Goal: Navigation & Orientation: Find specific page/section

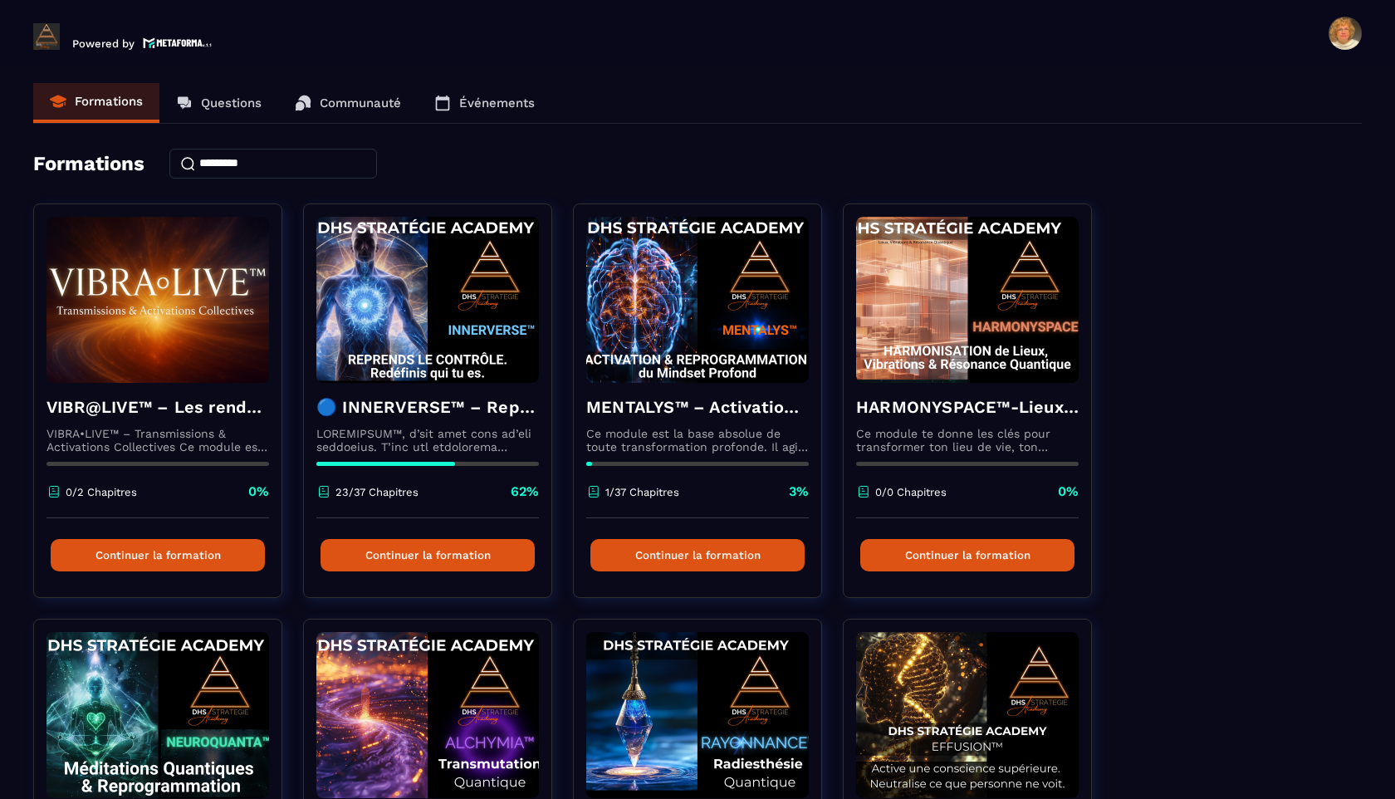
click at [487, 105] on p "Événements" at bounding box center [497, 102] width 76 height 15
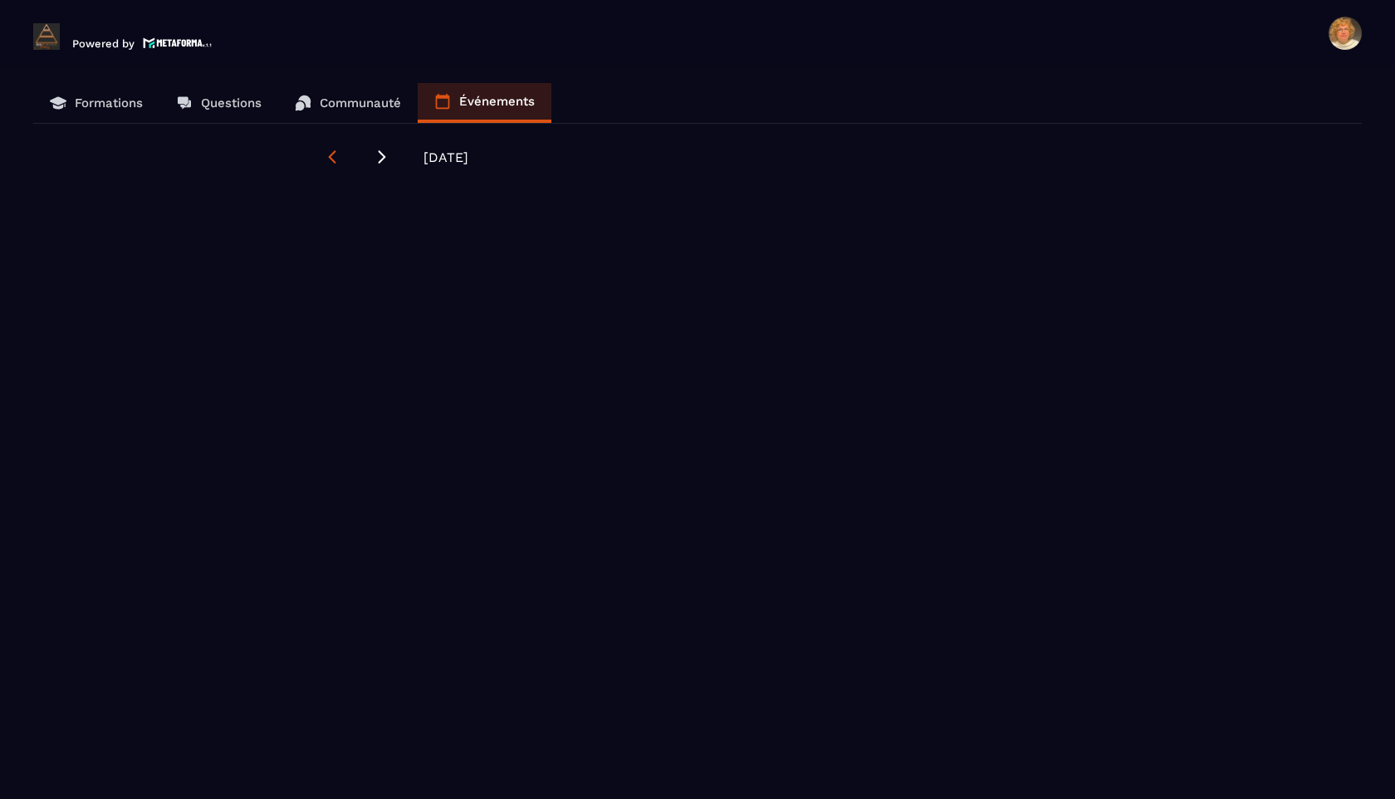
click at [325, 157] on icon at bounding box center [332, 157] width 17 height 17
click at [476, 95] on p "Événements" at bounding box center [497, 101] width 76 height 15
click at [476, 97] on p "Événements" at bounding box center [497, 101] width 76 height 15
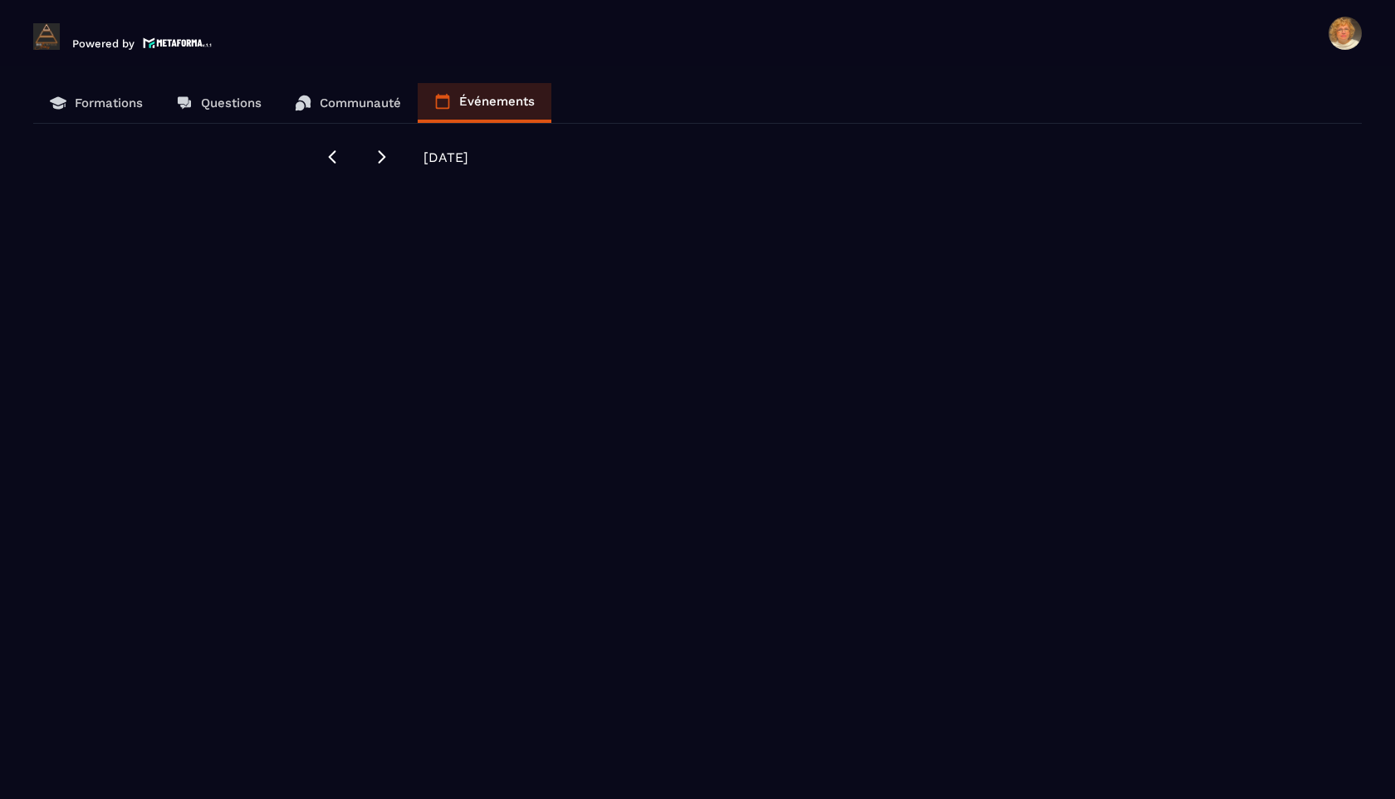
click at [91, 101] on p "Formations" at bounding box center [109, 102] width 68 height 15
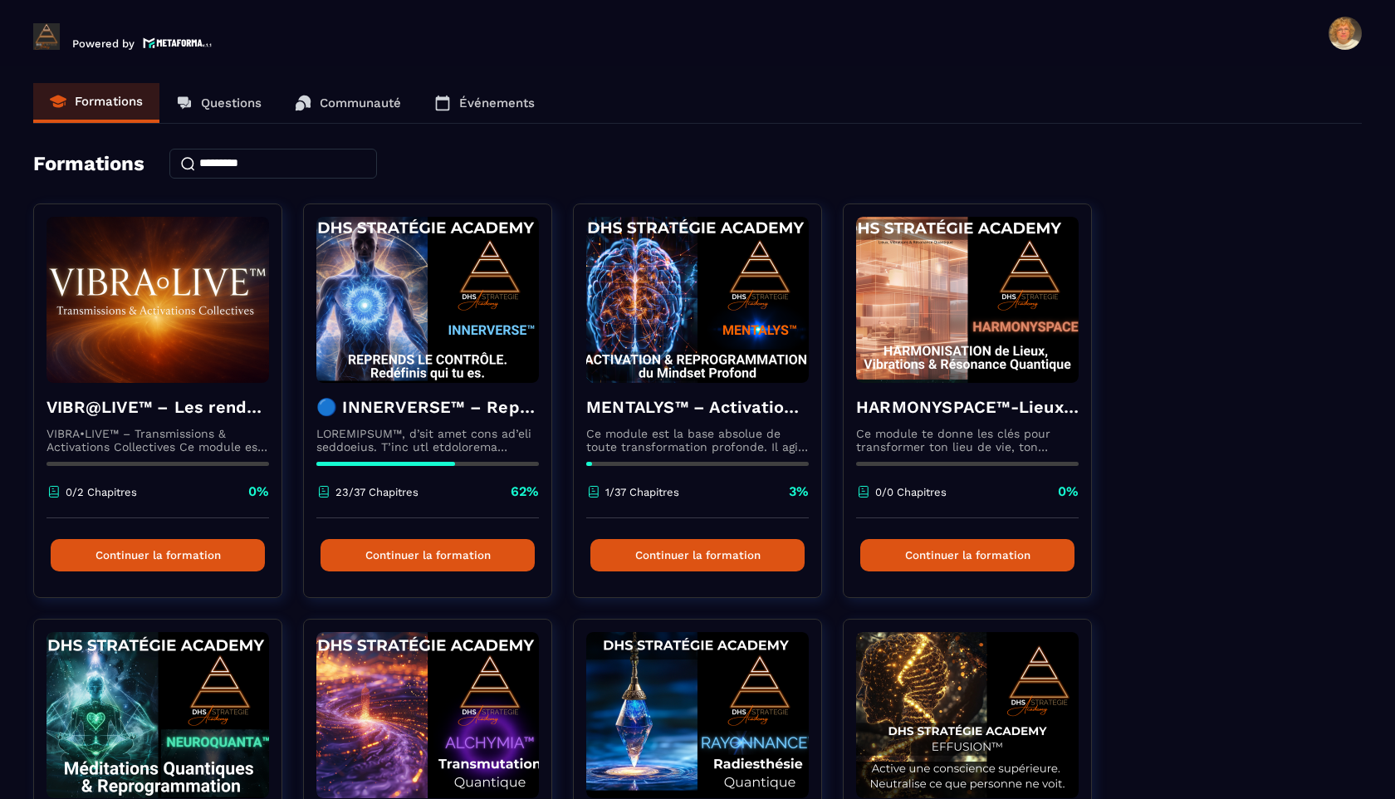
click at [462, 105] on p "Événements" at bounding box center [497, 102] width 76 height 15
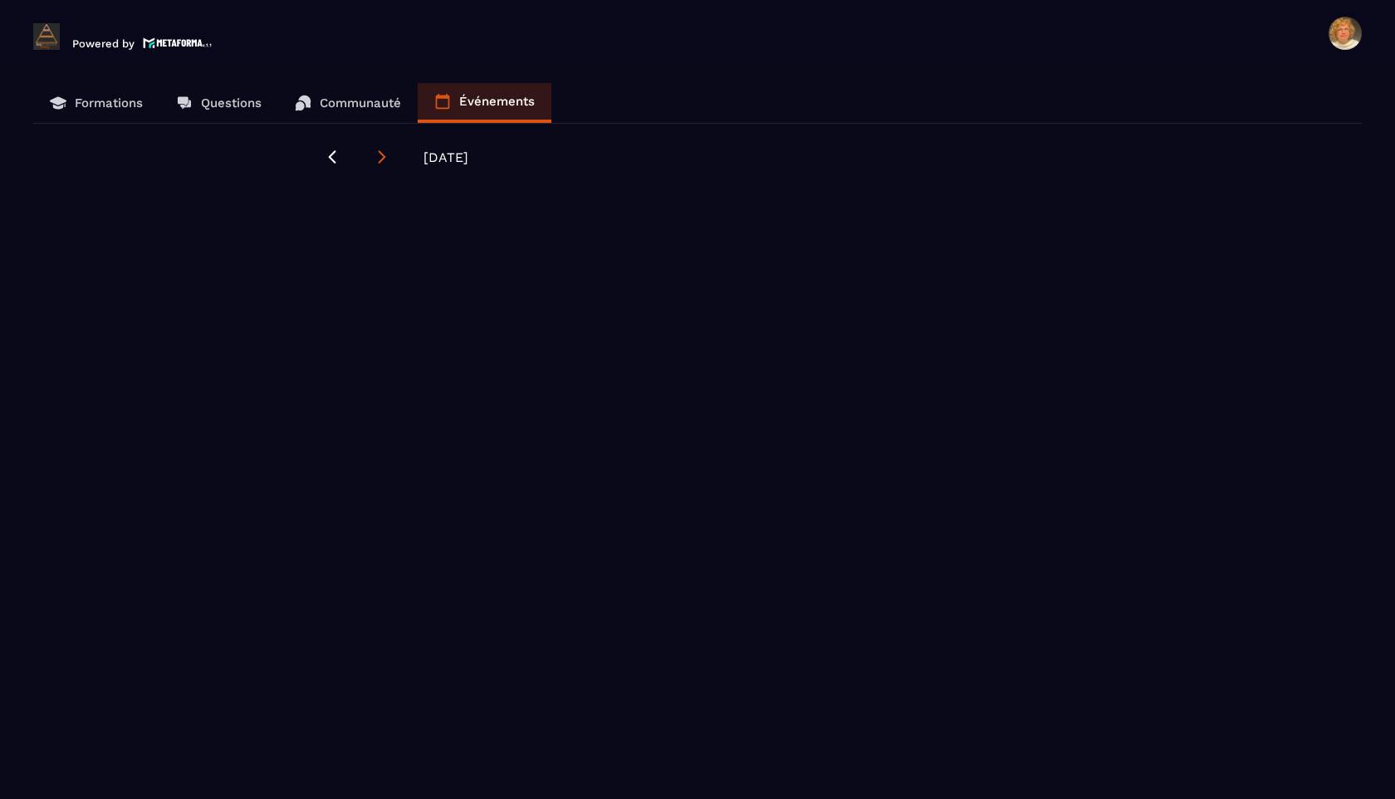
click at [383, 163] on icon at bounding box center [382, 157] width 17 height 17
click at [528, 315] on div "Formations Questions Communauté Événements [DATE]" at bounding box center [698, 443] width 1362 height 720
click at [481, 105] on p "Événements" at bounding box center [497, 101] width 76 height 15
click at [334, 162] on icon at bounding box center [332, 156] width 7 height 13
click at [460, 106] on link "Événements" at bounding box center [485, 103] width 134 height 40
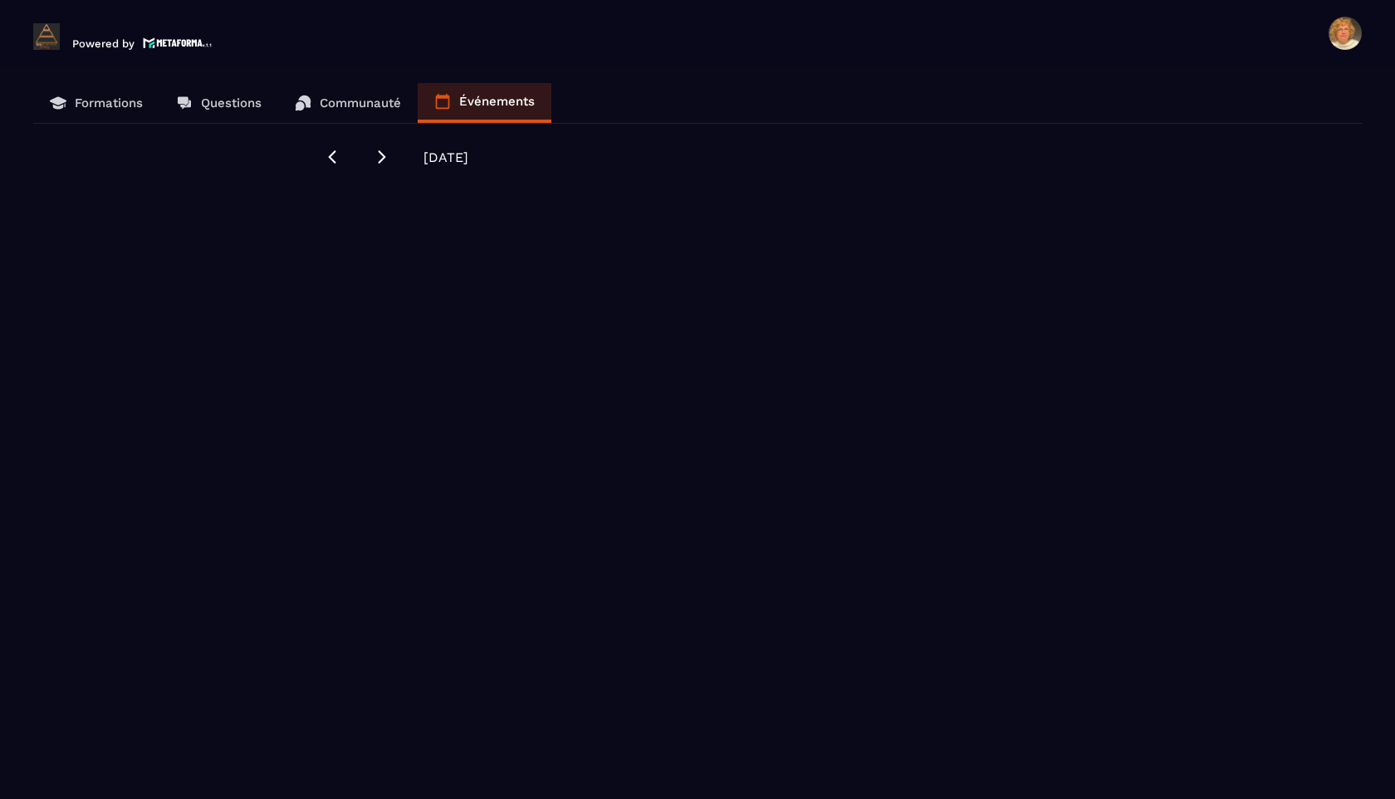
click at [460, 107] on link "Événements" at bounding box center [485, 103] width 134 height 40
click at [443, 165] on div "[DATE]" at bounding box center [697, 161] width 747 height 25
click at [377, 161] on icon at bounding box center [382, 157] width 17 height 17
click at [448, 158] on span "[DATE]" at bounding box center [445, 157] width 45 height 16
click at [92, 115] on link "Formations" at bounding box center [96, 103] width 126 height 40
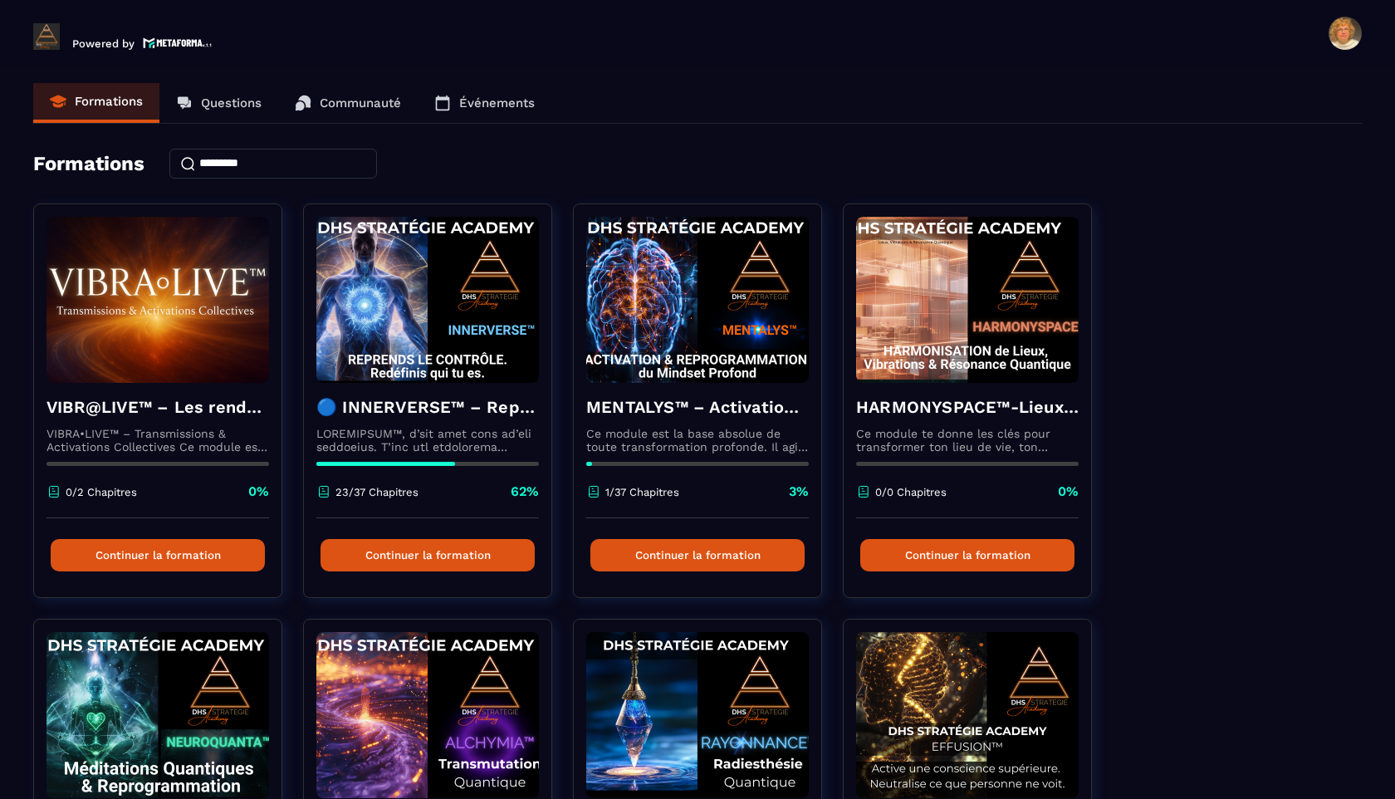
click at [491, 102] on p "Événements" at bounding box center [497, 102] width 76 height 15
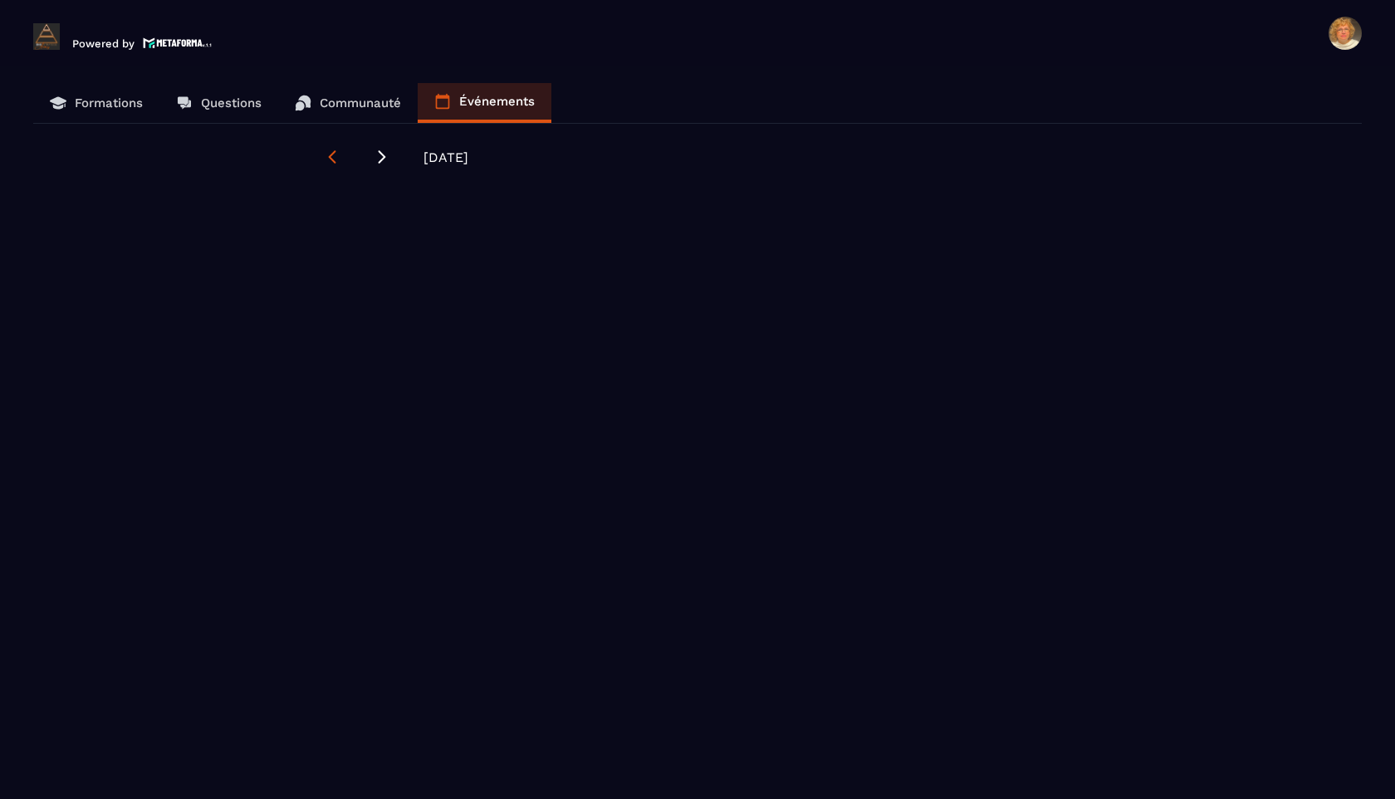
click at [325, 161] on icon at bounding box center [332, 157] width 17 height 17
click at [384, 160] on icon at bounding box center [382, 157] width 17 height 17
click at [449, 157] on span "[DATE]" at bounding box center [445, 157] width 45 height 16
click at [517, 94] on p "Événements" at bounding box center [497, 101] width 76 height 15
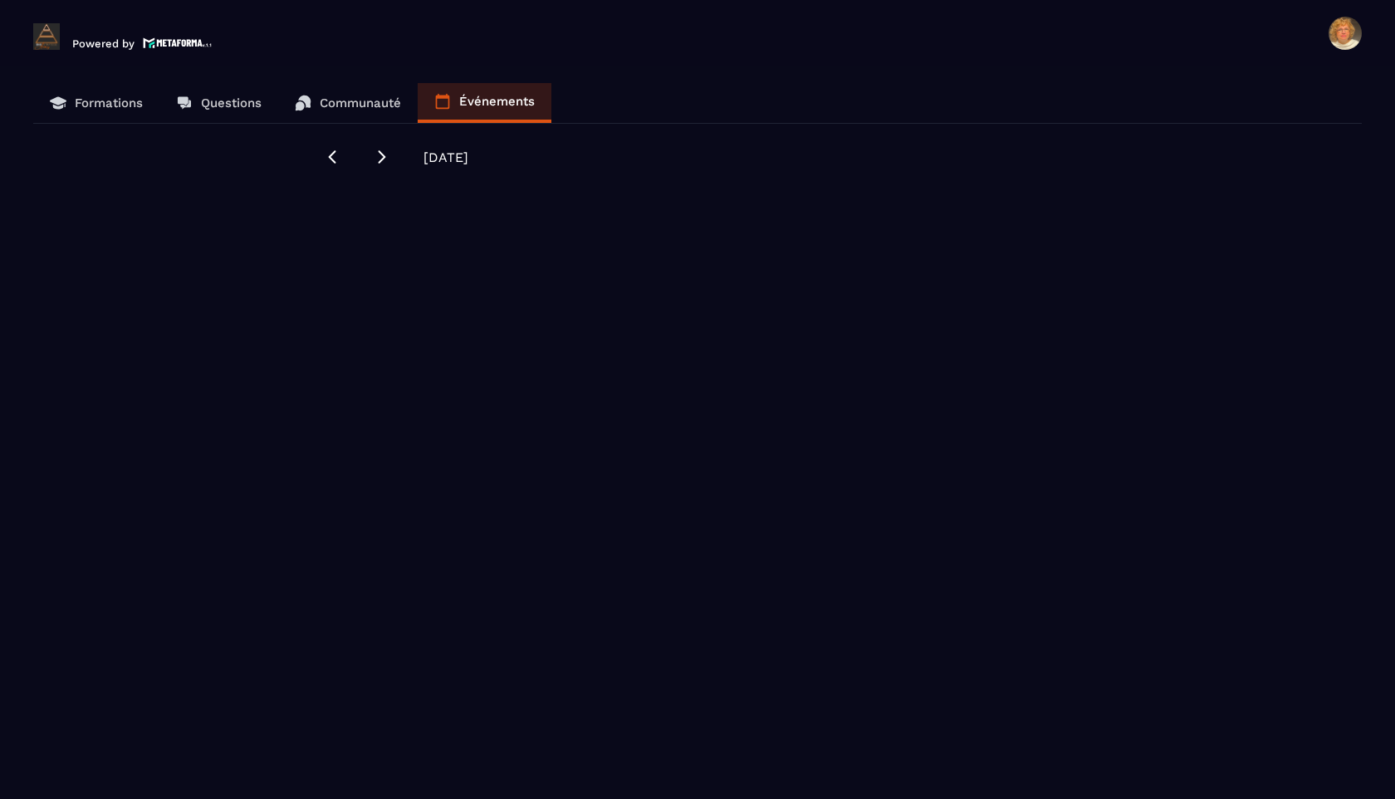
click at [517, 94] on p "Événements" at bounding box center [497, 101] width 76 height 15
click at [349, 108] on p "Communauté" at bounding box center [360, 102] width 81 height 15
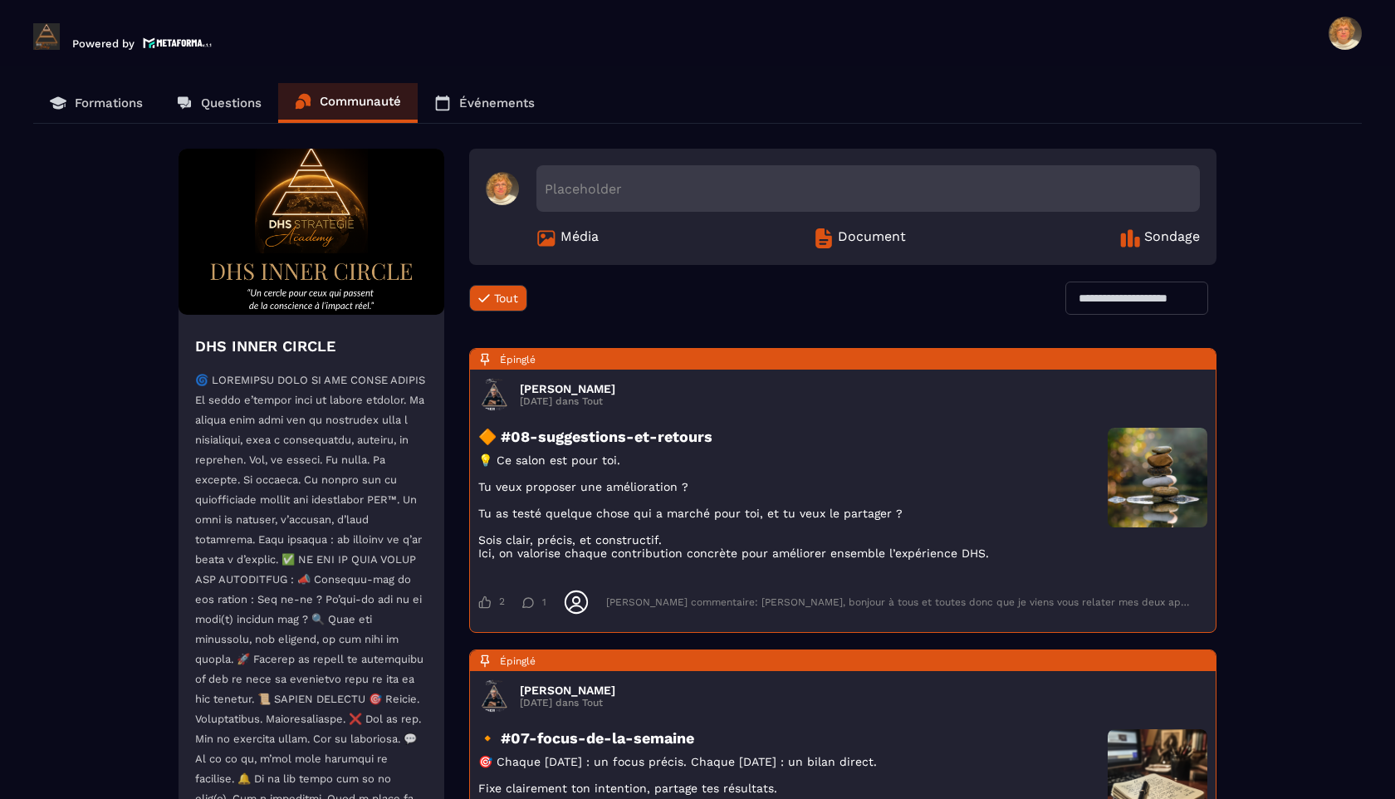
click at [472, 104] on p "Événements" at bounding box center [497, 102] width 76 height 15
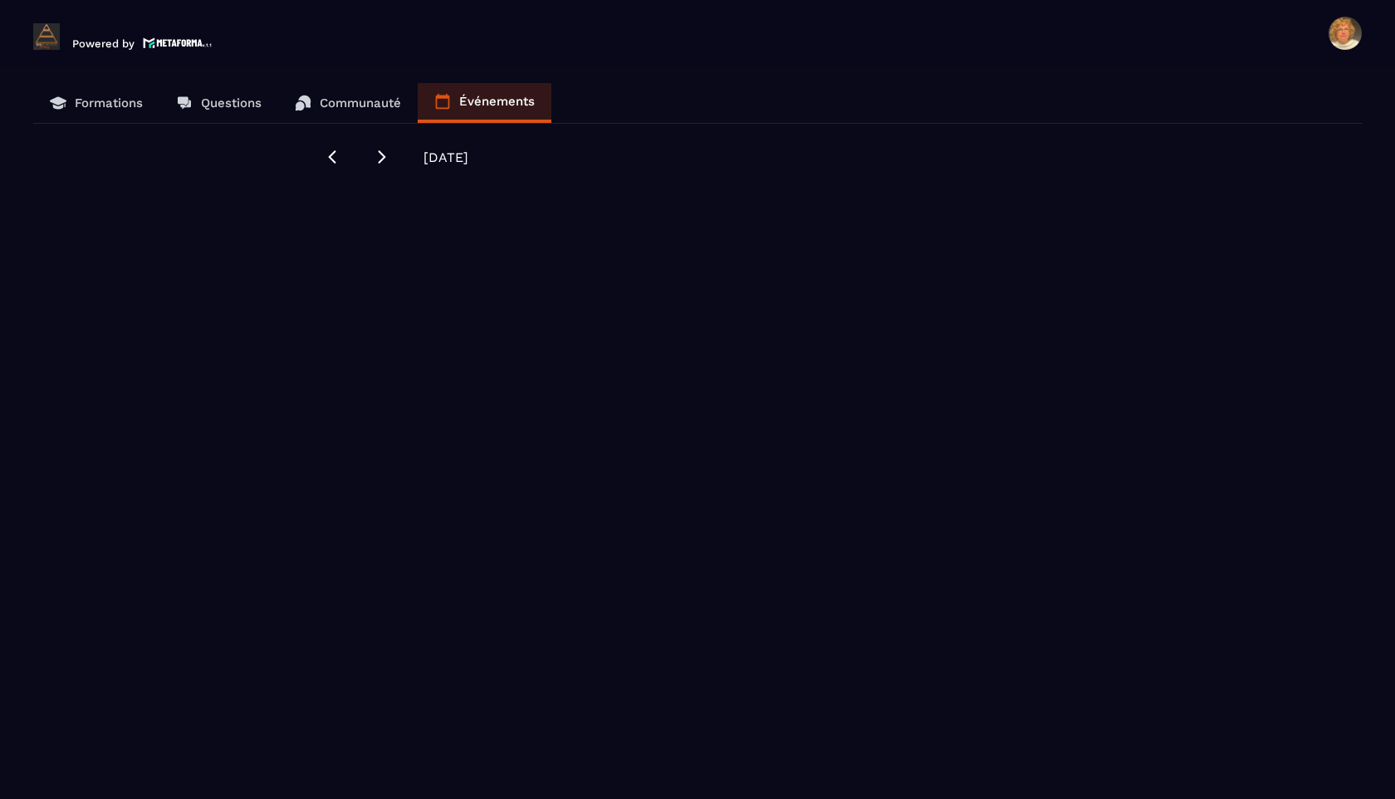
click at [232, 780] on div "Formations Questions Communauté Événements [DATE]" at bounding box center [698, 443] width 1362 height 720
drag, startPoint x: 232, startPoint y: 780, endPoint x: 243, endPoint y: 752, distance: 30.5
click at [232, 777] on div "Formations Questions Communauté Événements [DATE]" at bounding box center [698, 443] width 1362 height 720
click at [460, 584] on div "Formations Questions Communauté Événements [DATE]" at bounding box center [698, 443] width 1362 height 720
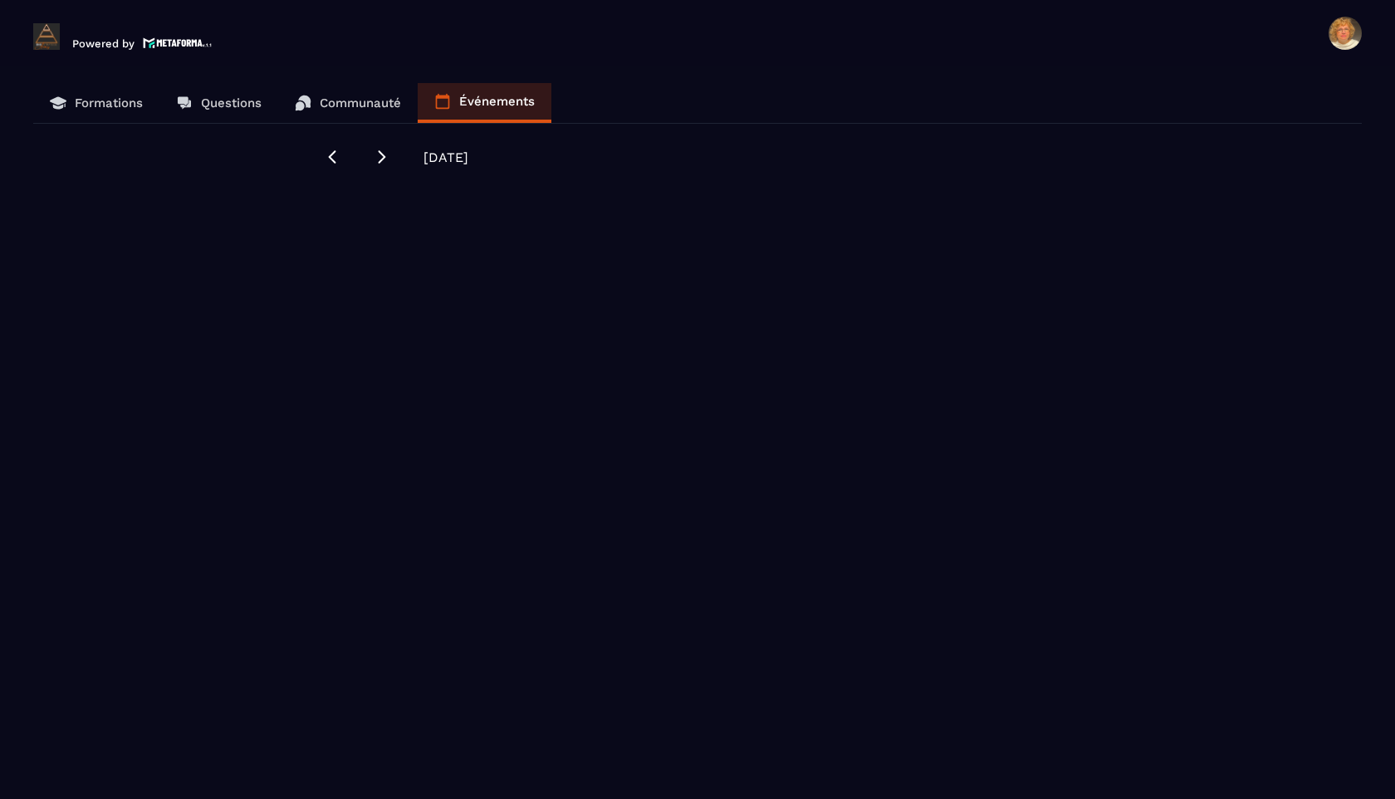
click at [576, 370] on div "Formations Questions Communauté Événements [DATE]" at bounding box center [698, 443] width 1362 height 720
click at [575, 375] on div "Formations Questions Communauté Événements [DATE]" at bounding box center [698, 443] width 1362 height 720
click at [334, 160] on icon at bounding box center [332, 156] width 7 height 13
click at [334, 160] on icon at bounding box center [332, 157] width 17 height 17
click at [386, 159] on icon at bounding box center [382, 157] width 17 height 17
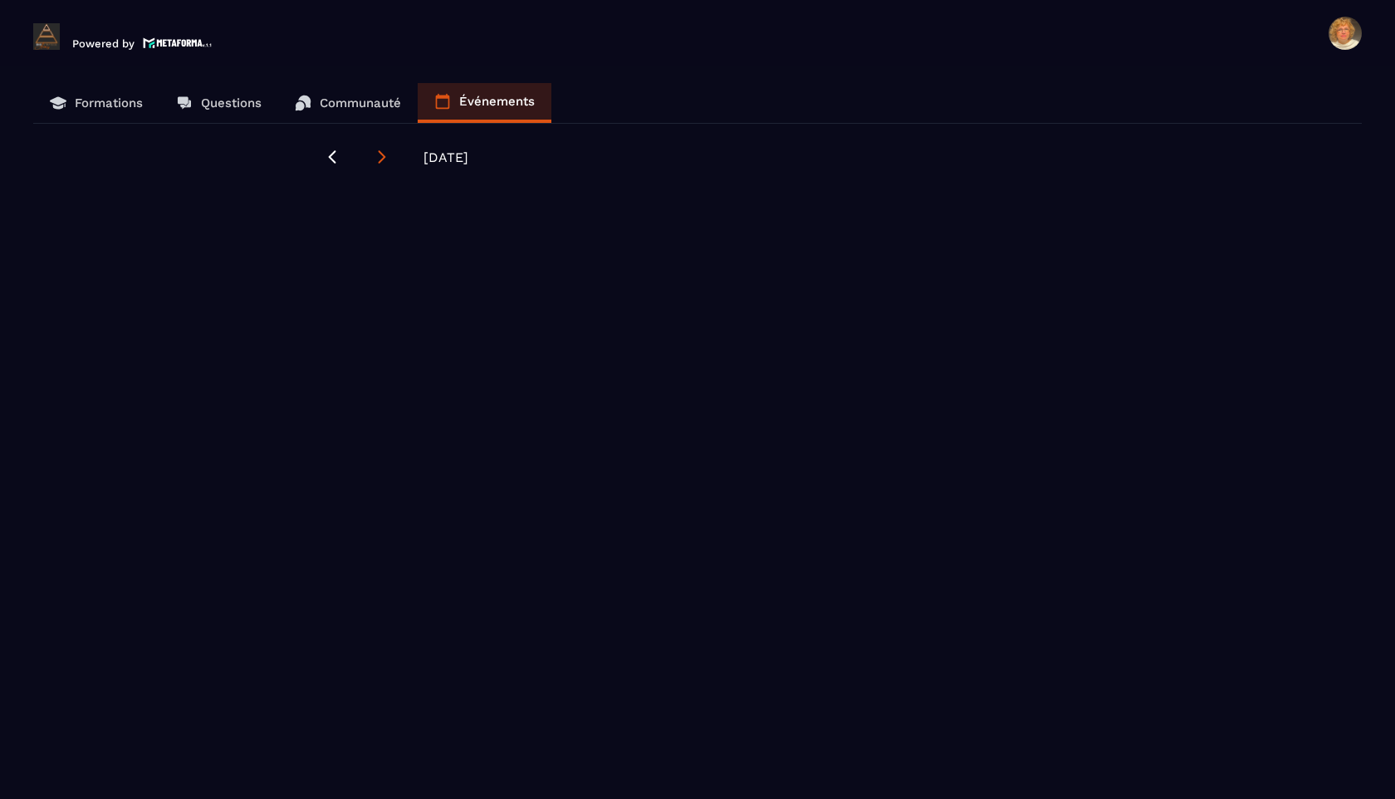
click at [386, 159] on icon at bounding box center [382, 157] width 17 height 17
click at [486, 103] on p "Événements" at bounding box center [497, 101] width 76 height 15
